Goal: Task Accomplishment & Management: Use online tool/utility

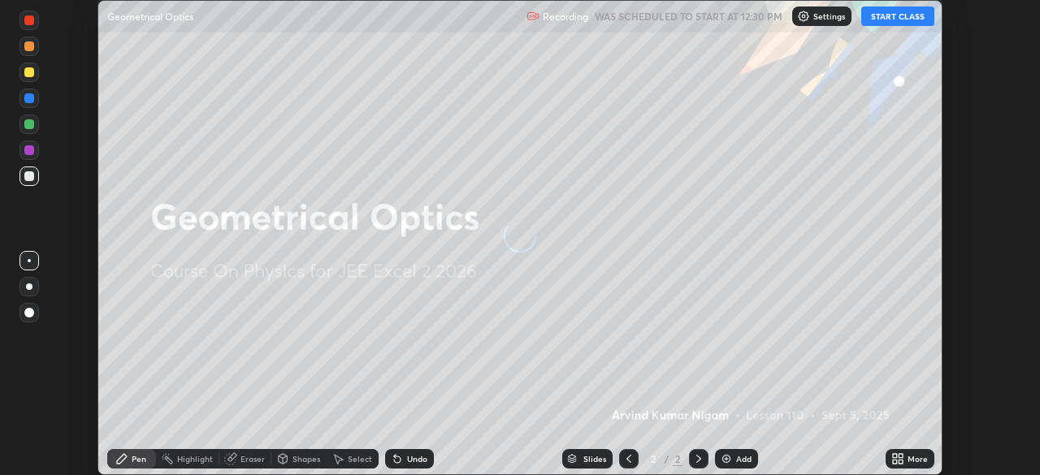
scroll to position [475, 1039]
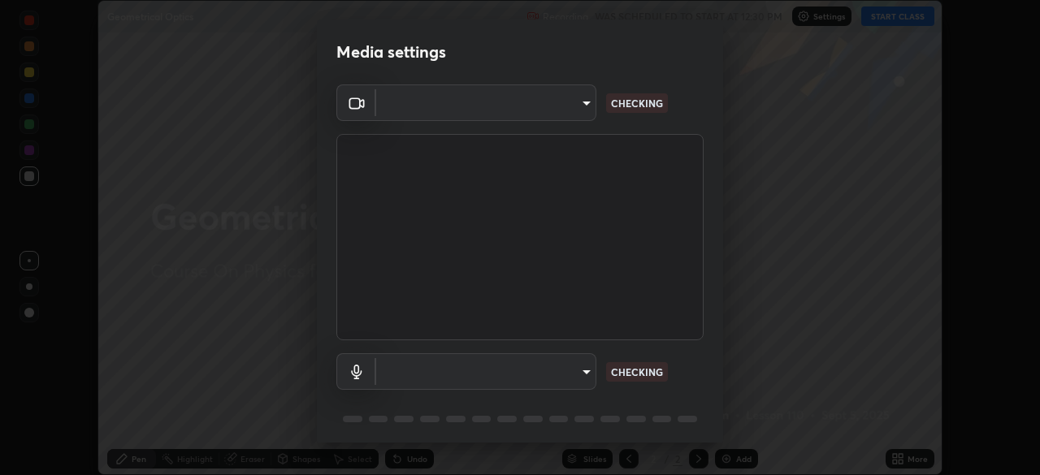
type input "e7f5d75c66a8ec01b6be6c8d9fba877b5f6738b88fd0c20368e9895a02b6f94a"
click at [524, 374] on body "Erase all Geometrical Optics Recording WAS SCHEDULED TO START AT 12:30 PM Setti…" at bounding box center [520, 237] width 1040 height 475
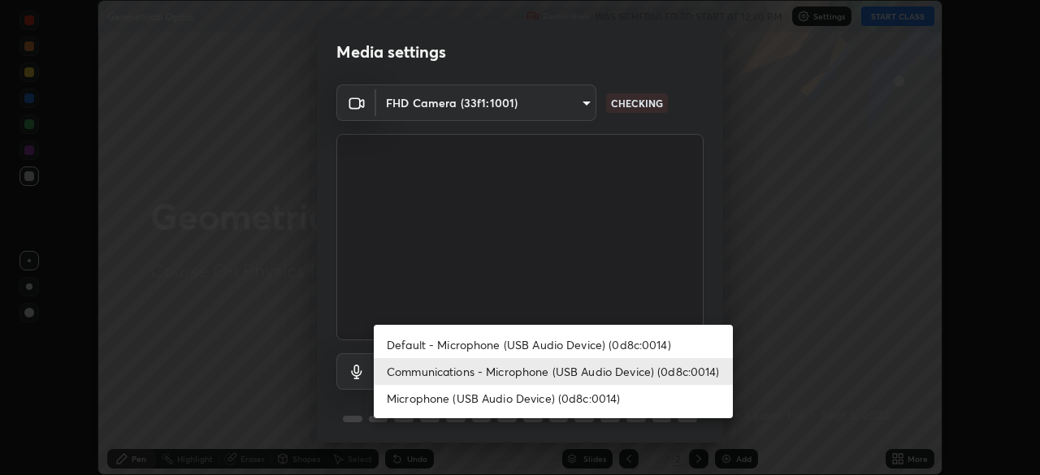
click at [515, 400] on li "Microphone (USB Audio Device) (0d8c:0014)" at bounding box center [553, 398] width 359 height 27
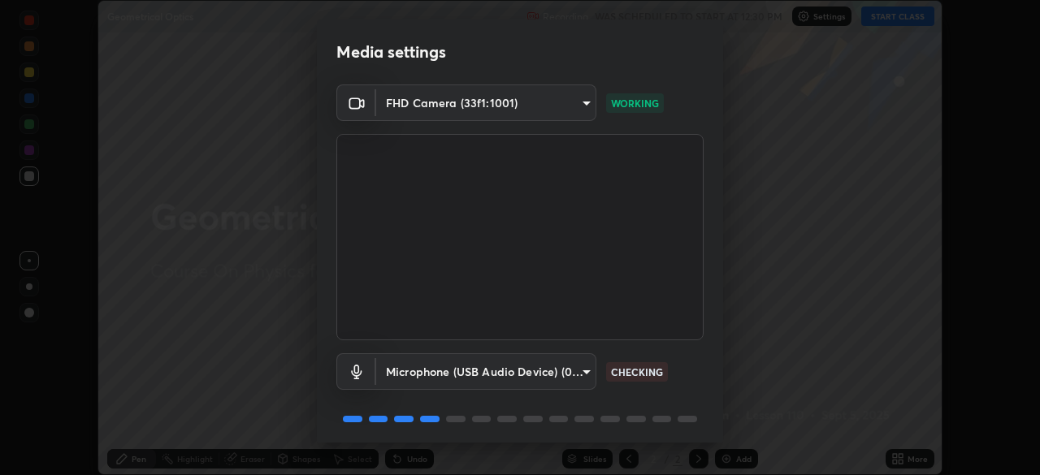
click at [569, 374] on body "Erase all Geometrical Optics Recording WAS SCHEDULED TO START AT 12:30 PM Setti…" at bounding box center [520, 237] width 1040 height 475
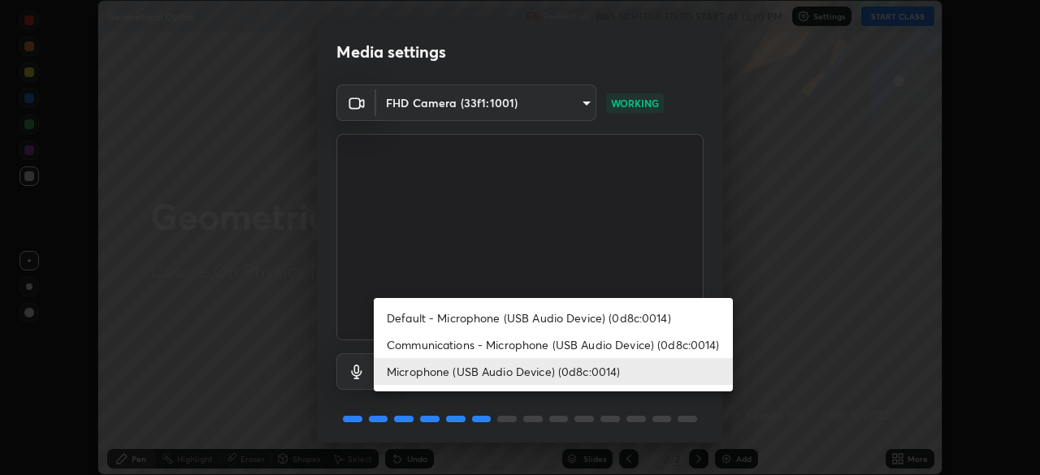
click at [517, 349] on li "Communications - Microphone (USB Audio Device) (0d8c:0014)" at bounding box center [553, 344] width 359 height 27
type input "communications"
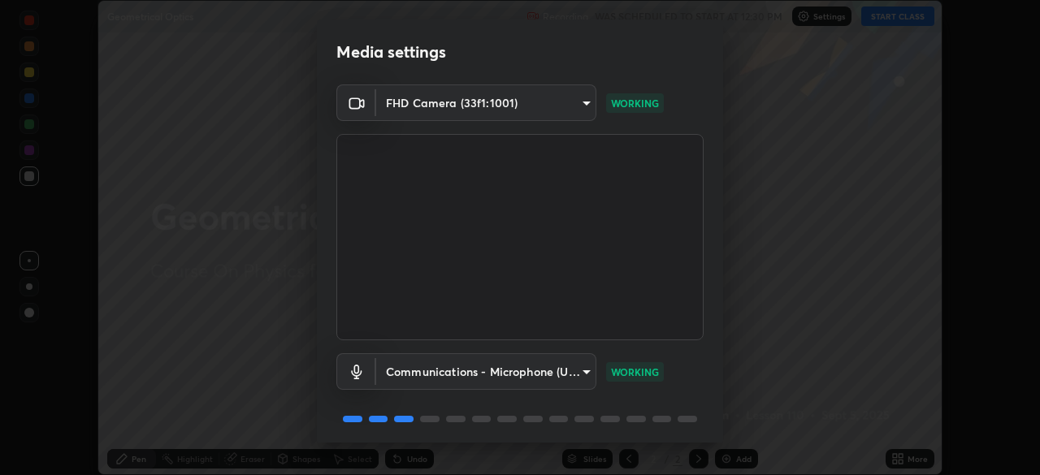
scroll to position [58, 0]
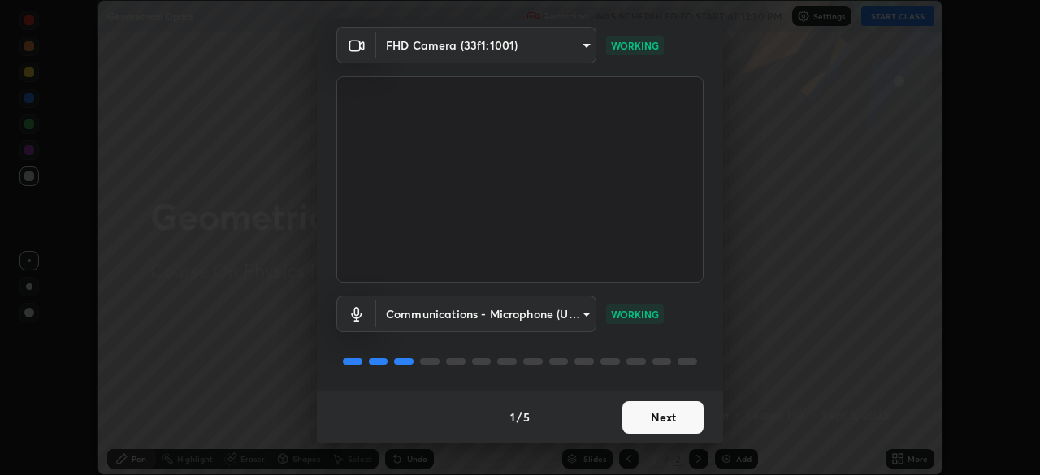
click at [655, 419] on button "Next" at bounding box center [662, 417] width 81 height 32
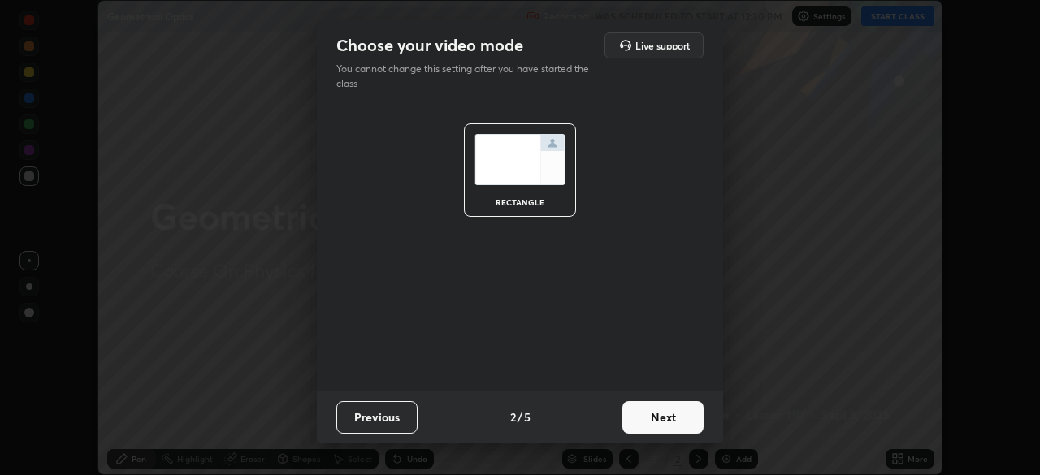
scroll to position [0, 0]
click at [655, 420] on button "Next" at bounding box center [662, 417] width 81 height 32
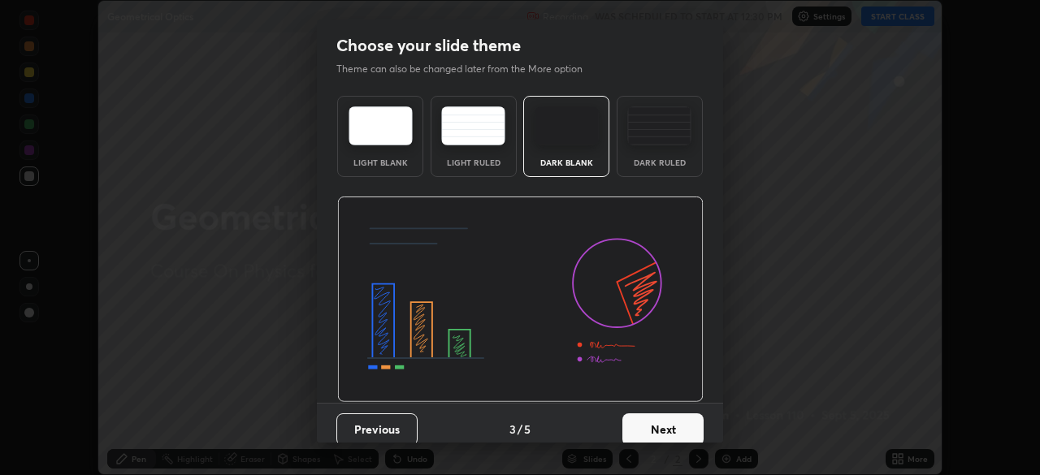
click at [656, 421] on button "Next" at bounding box center [662, 429] width 81 height 32
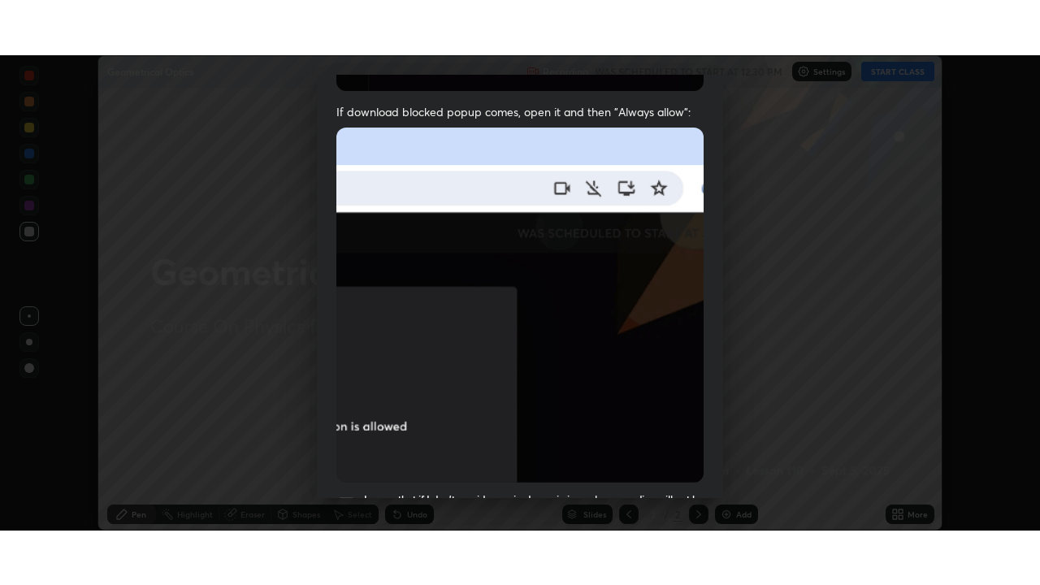
scroll to position [389, 0]
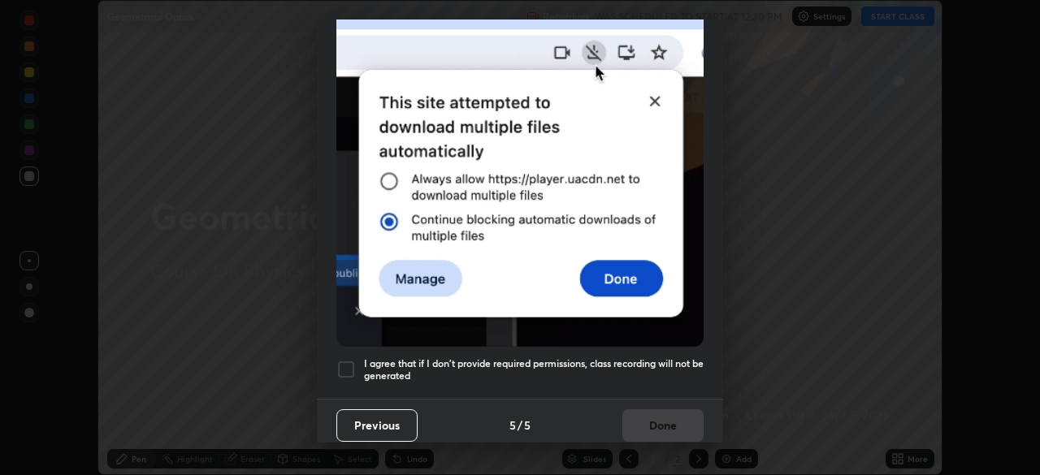
click at [349, 365] on div at bounding box center [345, 369] width 19 height 19
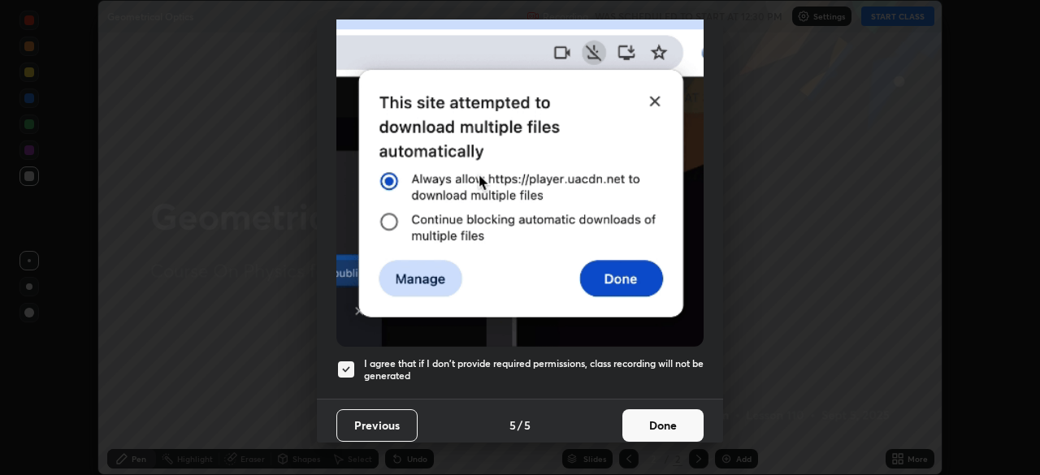
click at [647, 414] on button "Done" at bounding box center [662, 425] width 81 height 32
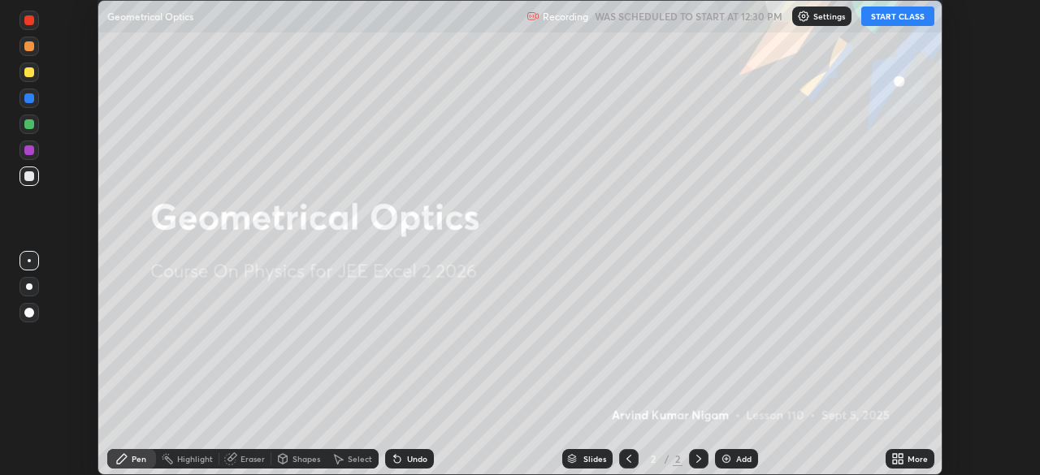
click at [907, 18] on button "START CLASS" at bounding box center [897, 15] width 73 height 19
click at [906, 457] on div "More" at bounding box center [909, 458] width 49 height 19
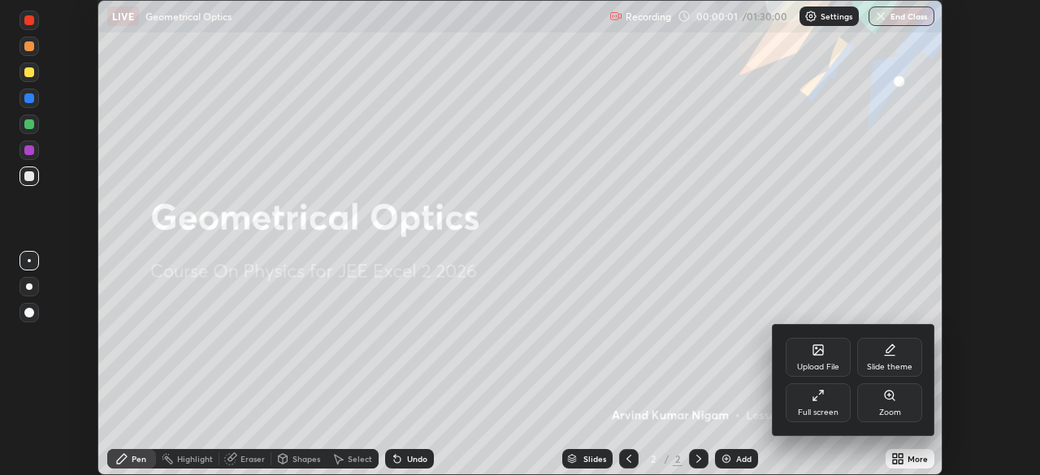
click at [832, 412] on div "Full screen" at bounding box center [818, 413] width 41 height 8
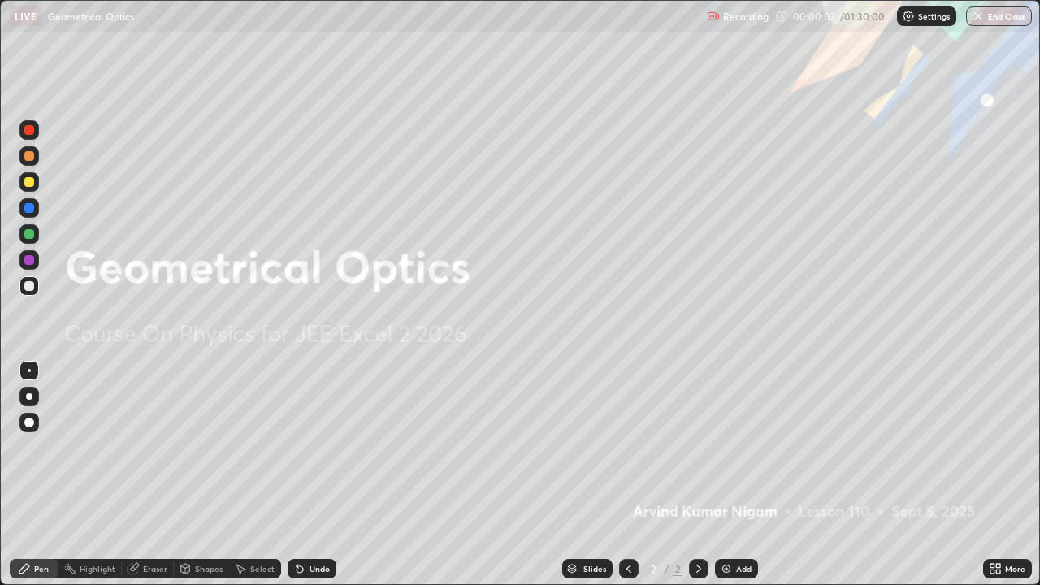
scroll to position [585, 1040]
click at [737, 474] on div "Add" at bounding box center [743, 568] width 15 height 8
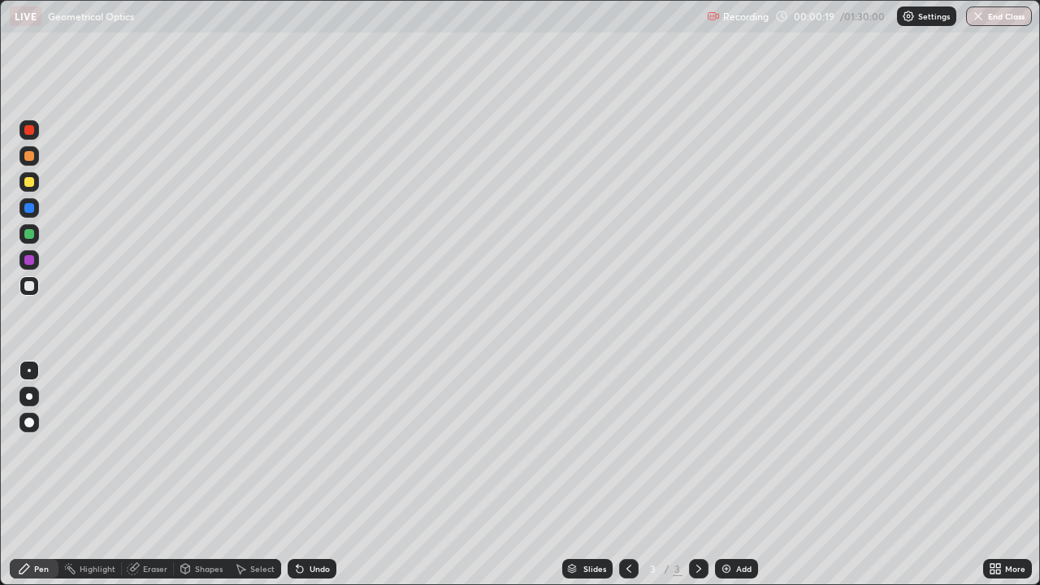
click at [32, 418] on div at bounding box center [29, 422] width 10 height 10
click at [315, 474] on div "Undo" at bounding box center [319, 568] width 20 height 8
